Goal: Transaction & Acquisition: Purchase product/service

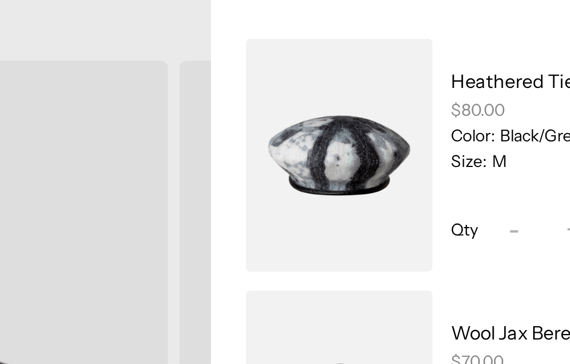
scroll to position [0, 229]
click at [446, 227] on link "Wool Jax Beret" at bounding box center [448, 226] width 61 height 11
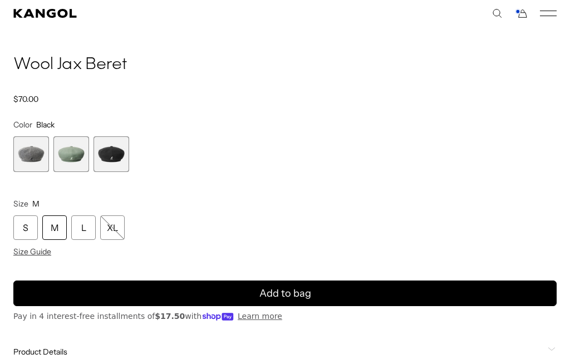
scroll to position [0, 229]
click at [31, 229] on div "S" at bounding box center [25, 227] width 24 height 24
click at [115, 158] on span "3 of 3" at bounding box center [112, 154] width 36 height 36
click at [334, 291] on button "Add to bag" at bounding box center [284, 294] width 543 height 26
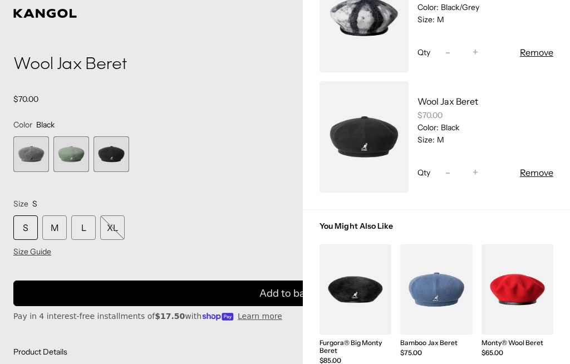
scroll to position [242, 0]
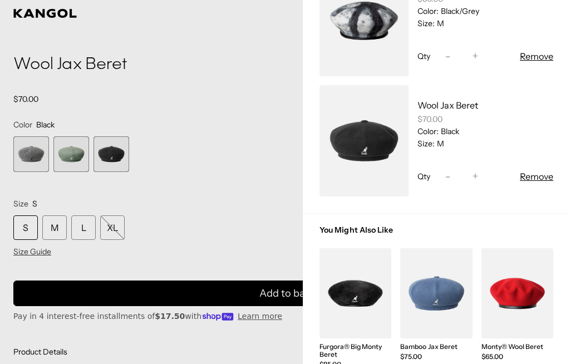
click at [545, 181] on button "Remove" at bounding box center [536, 176] width 33 height 13
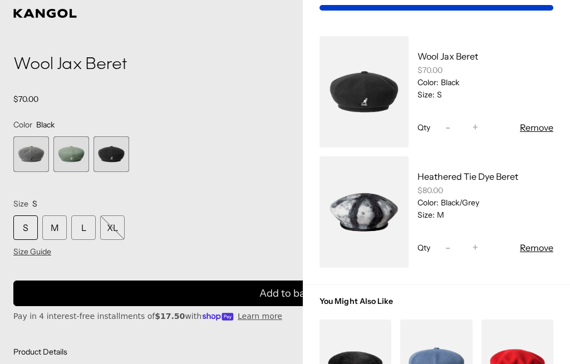
scroll to position [0, 0]
click at [367, 214] on link "My Bag" at bounding box center [364, 211] width 89 height 111
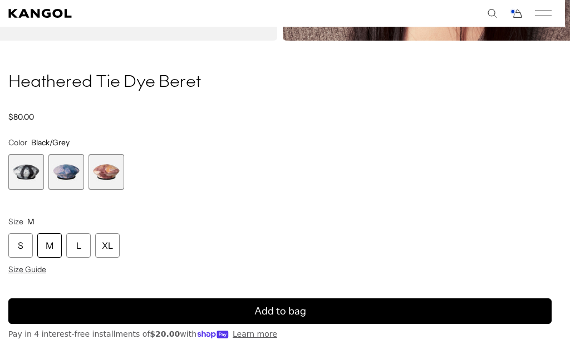
scroll to position [0, 229]
click at [7, 248] on div "Loading... Home / All Products / Heathered Tie Dye Beret Heathered Tie Dye Bere…" at bounding box center [280, 71] width 570 height 802
click at [350, 304] on button "Add to bag" at bounding box center [279, 311] width 543 height 26
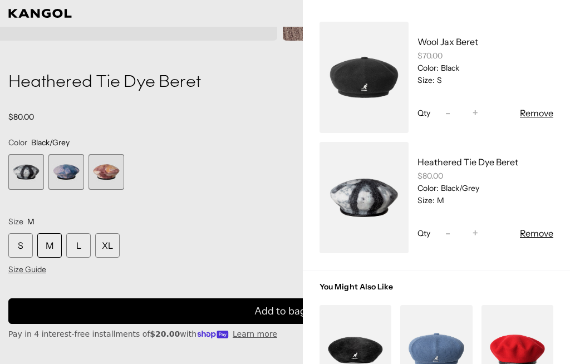
scroll to position [0, 229]
click at [482, 236] on button "Increase quantity for Heathered Tie Dye Beret +" at bounding box center [475, 233] width 17 height 13
type input "*"
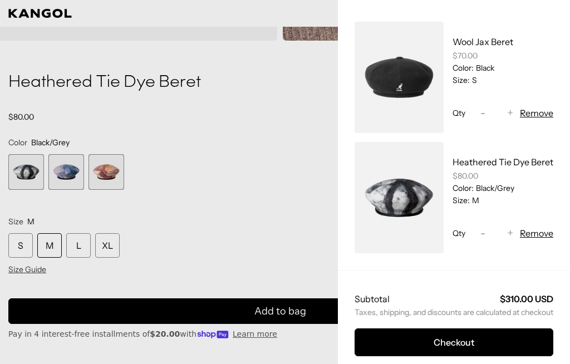
click at [551, 240] on button "Remove" at bounding box center [536, 233] width 33 height 13
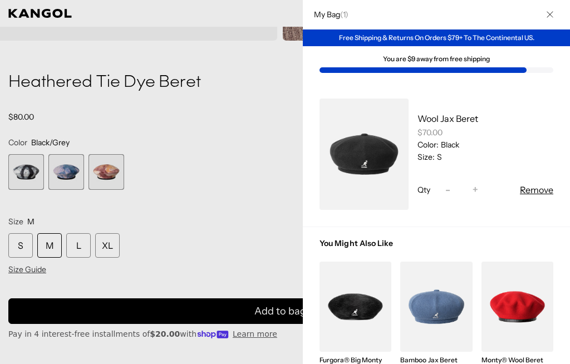
scroll to position [0, 229]
click at [6, 245] on div at bounding box center [285, 182] width 570 height 364
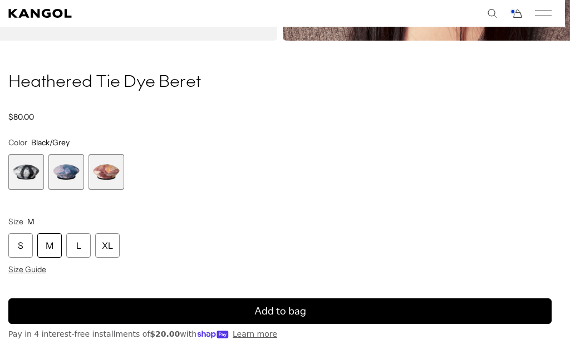
click at [14, 162] on span "1 of 3" at bounding box center [26, 172] width 36 height 36
click at [356, 311] on button "Add to bag" at bounding box center [279, 311] width 543 height 26
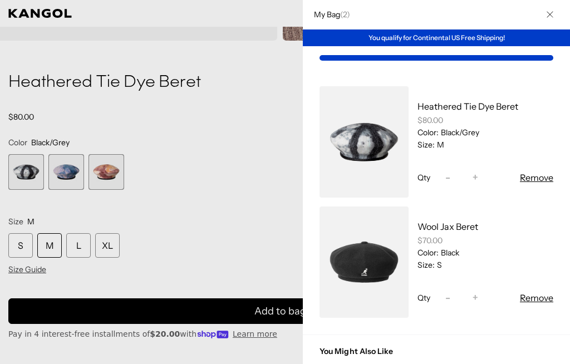
scroll to position [0, 229]
click at [17, 162] on div at bounding box center [285, 182] width 570 height 364
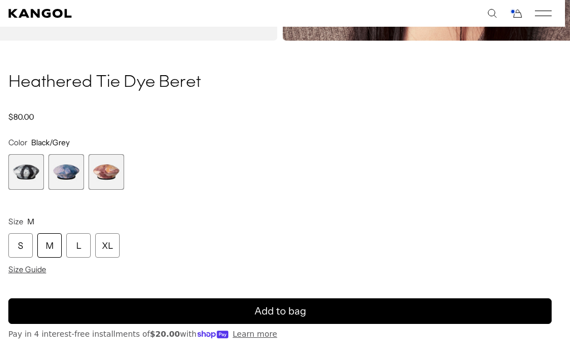
click at [112, 249] on div "XL" at bounding box center [107, 245] width 24 height 24
click at [30, 236] on div "S" at bounding box center [20, 245] width 24 height 24
click at [31, 167] on span "1 of 3" at bounding box center [26, 172] width 36 height 36
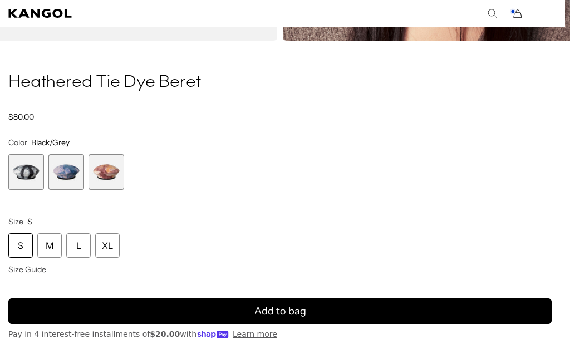
click at [318, 311] on button "Add to bag" at bounding box center [279, 311] width 543 height 26
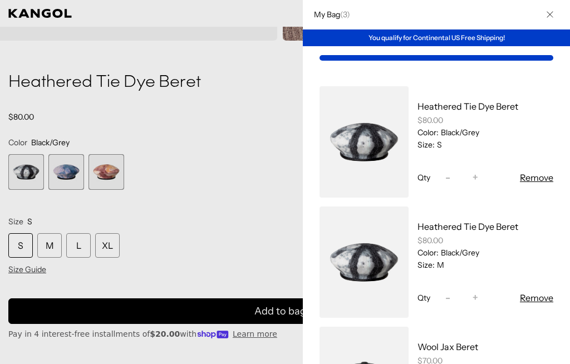
click at [548, 301] on button "Remove" at bounding box center [536, 297] width 33 height 13
